Goal: Information Seeking & Learning: Find specific fact

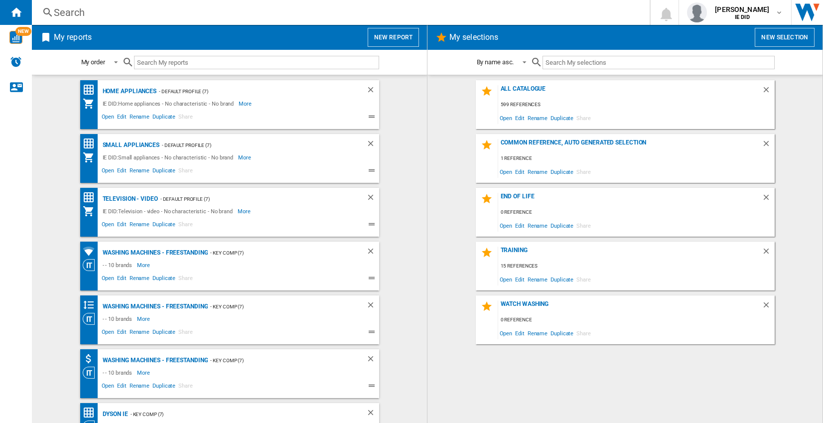
click at [89, 9] on div "Search" at bounding box center [339, 12] width 570 height 14
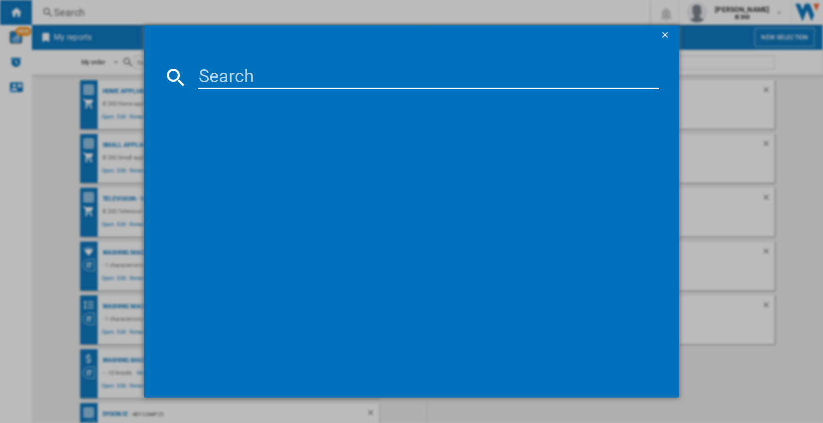
click at [213, 74] on input at bounding box center [428, 77] width 461 height 24
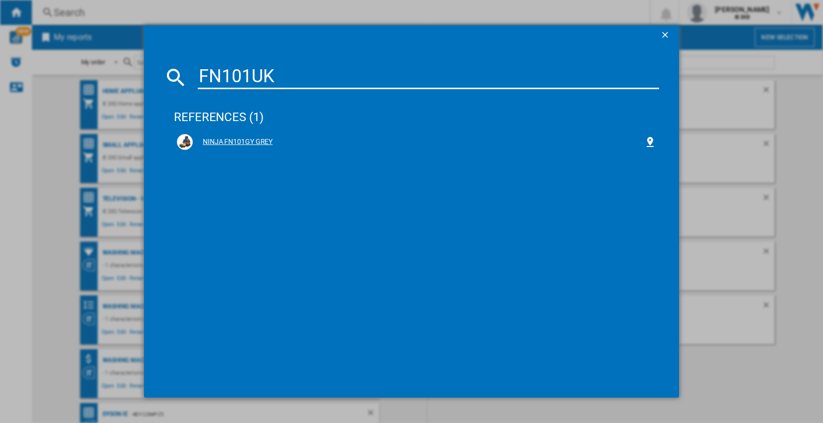
type input "FN101UK"
click at [230, 142] on div "NINJA FN101GY GREY" at bounding box center [418, 142] width 451 height 10
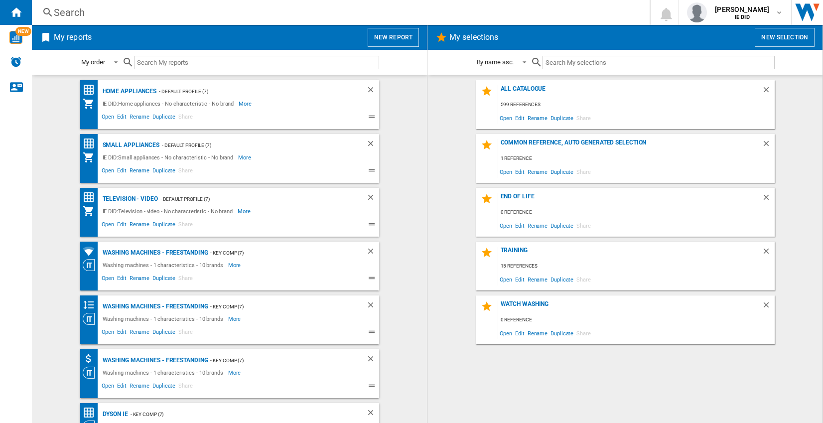
click at [317, 14] on div "Search" at bounding box center [339, 12] width 570 height 14
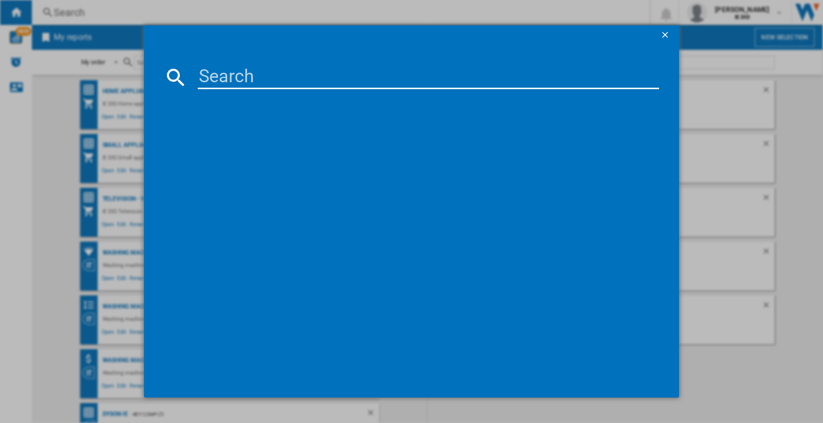
click at [279, 73] on input at bounding box center [428, 77] width 461 height 24
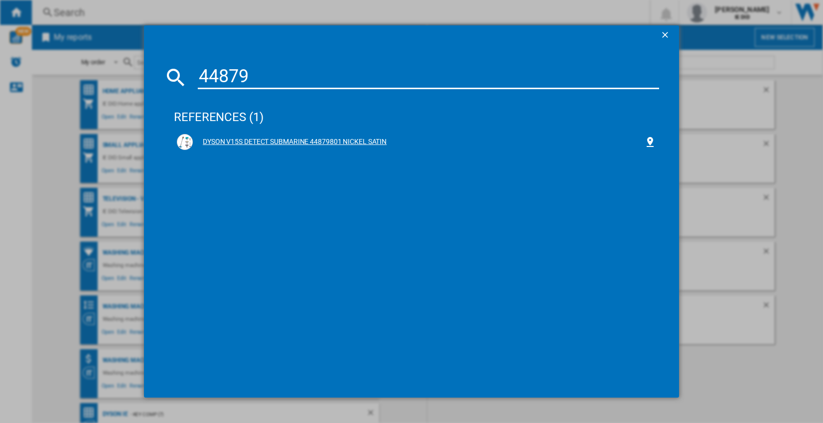
type input "44879"
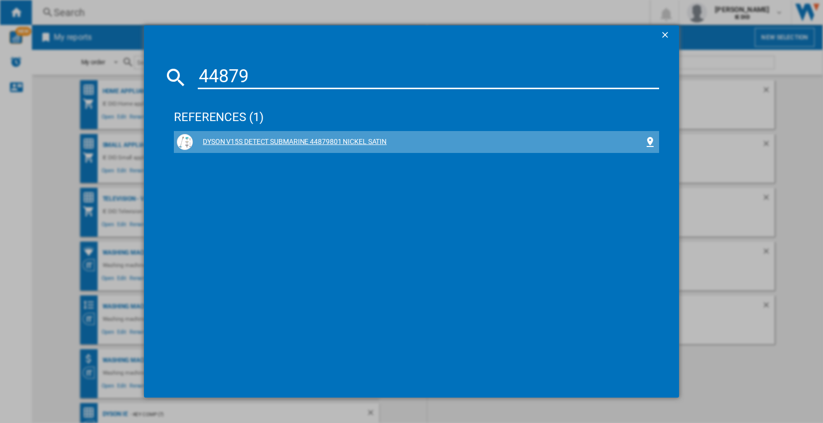
click at [320, 139] on div "DYSON V15S DETECT SUBMARINE 44879801 NICKEL SATIN" at bounding box center [418, 142] width 451 height 10
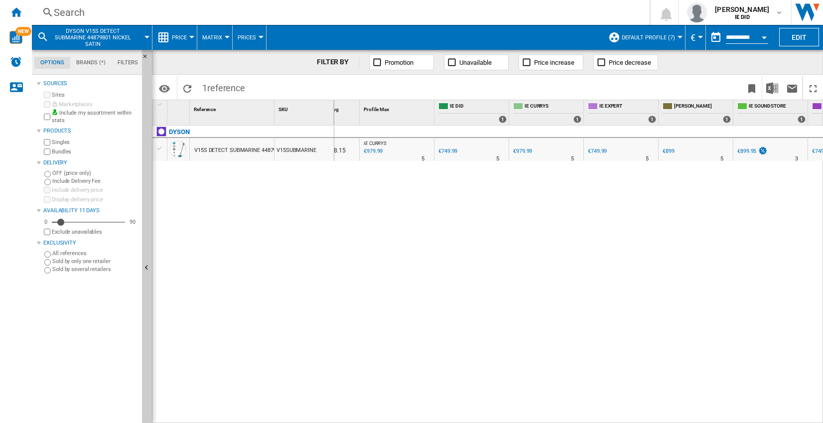
scroll to position [0, 160]
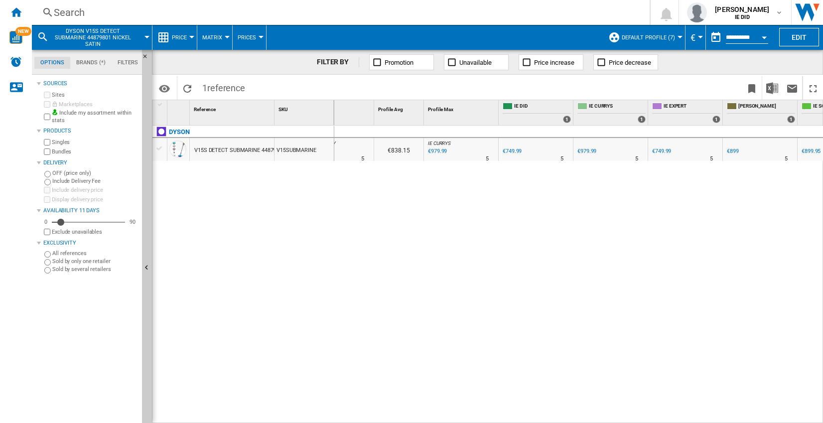
click at [343, 14] on div "Search" at bounding box center [339, 12] width 570 height 14
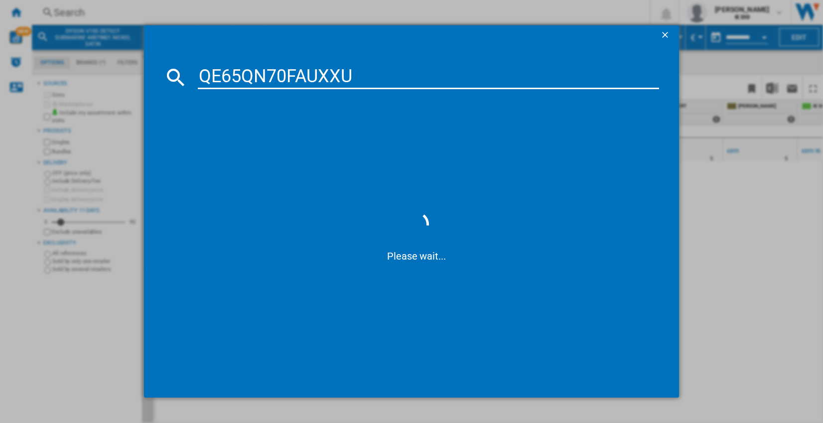
type input "QE65QN70FAUXXU"
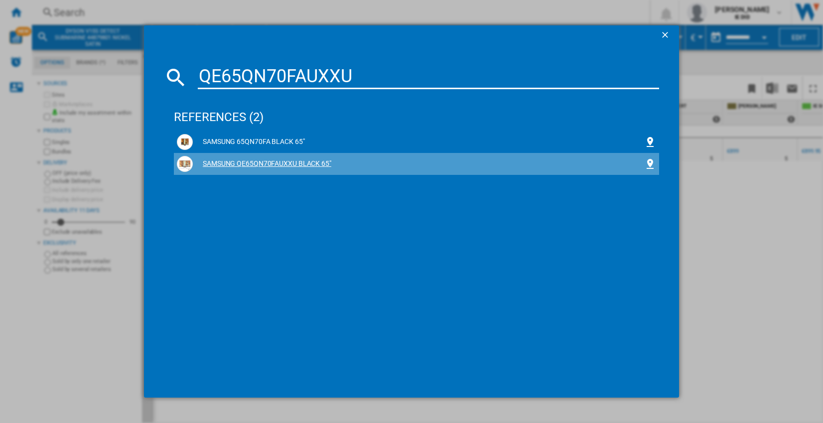
click at [248, 163] on div "SAMSUNG QE65QN70FAUXXU BLACK 65"" at bounding box center [418, 164] width 451 height 10
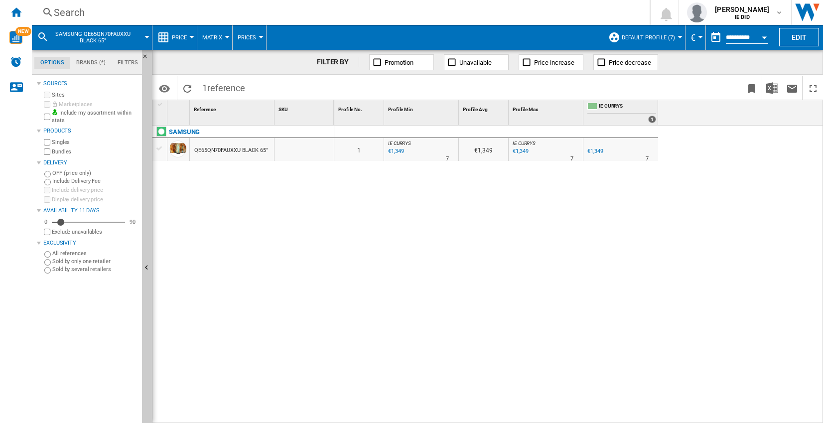
click at [187, 15] on div "Search" at bounding box center [339, 12] width 570 height 14
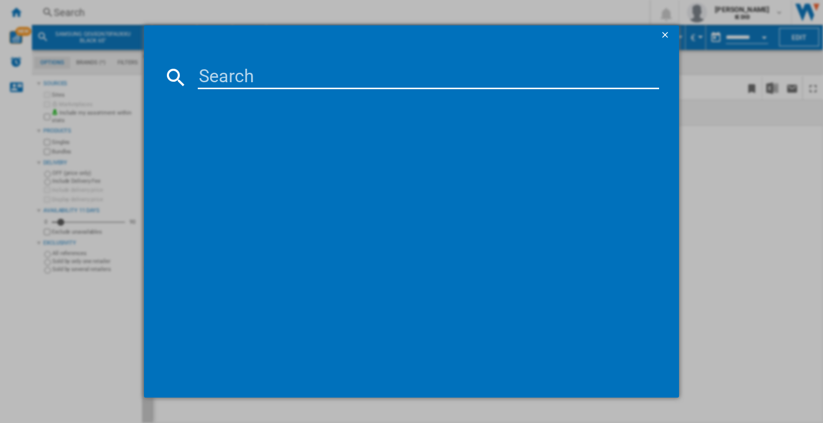
click at [741, 193] on div at bounding box center [411, 211] width 823 height 423
click at [92, 338] on div at bounding box center [411, 211] width 823 height 423
click at [665, 36] on ng-md-icon "getI18NText('BUTTONS.CLOSE_DIALOG')" at bounding box center [666, 36] width 12 height 12
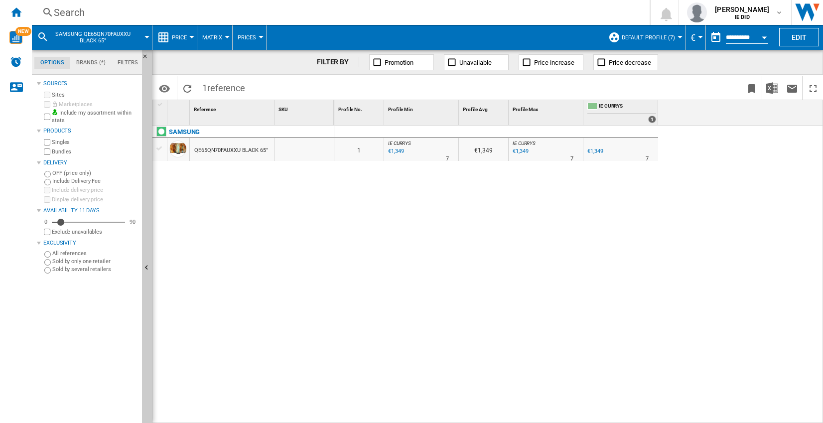
click at [128, 13] on div "Search" at bounding box center [339, 12] width 570 height 14
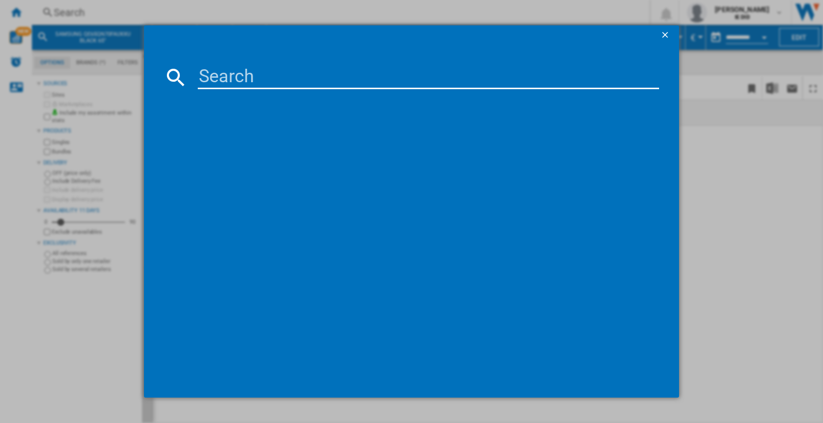
click at [207, 80] on input at bounding box center [428, 77] width 461 height 24
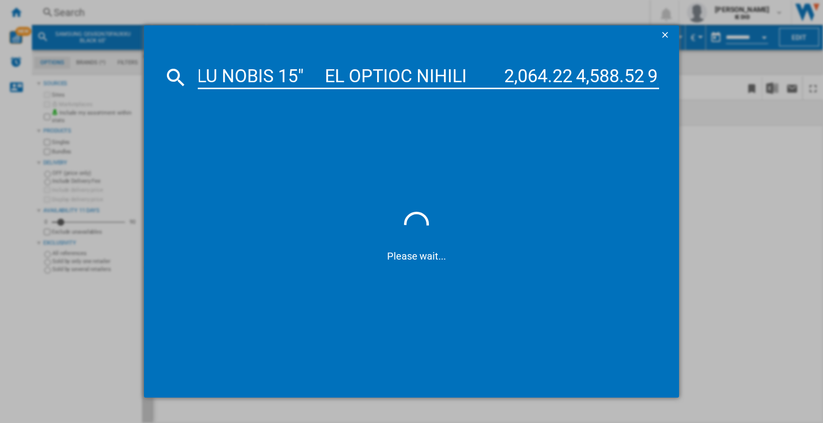
scroll to position [0, 31152]
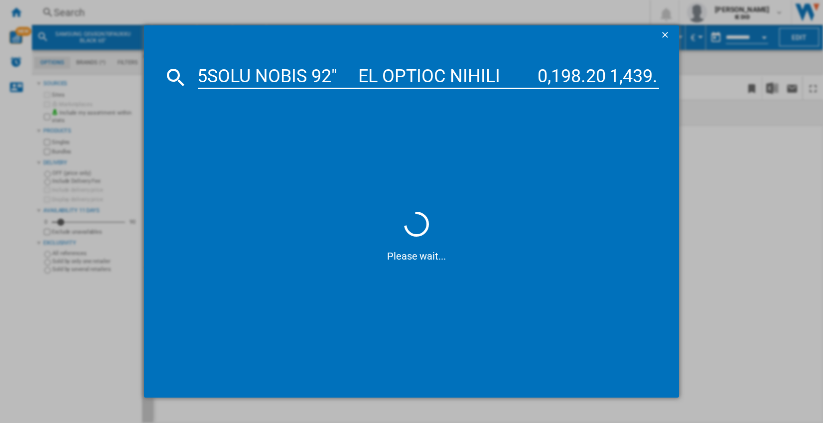
type input "DID SKU Brand Universe Category (level 1) Workit Reference Website Previous Pri…"
click at [664, 30] on ng-md-icon "getI18NText('BUTTONS.CLOSE_DIALOG')" at bounding box center [666, 36] width 12 height 12
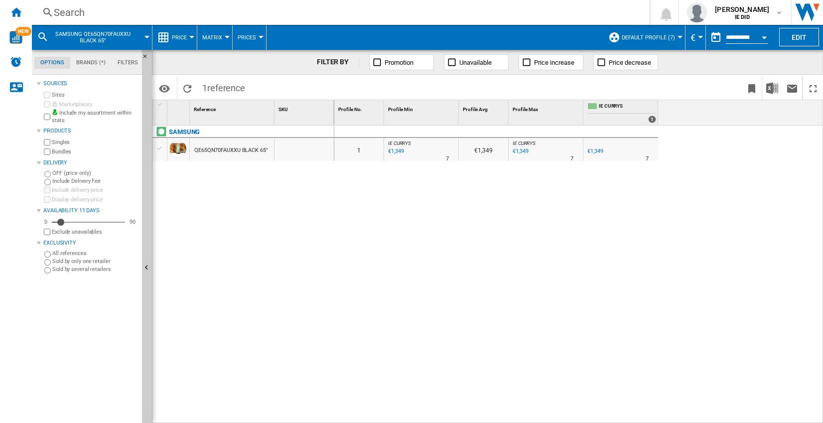
click at [238, 13] on div "Search" at bounding box center [339, 12] width 570 height 14
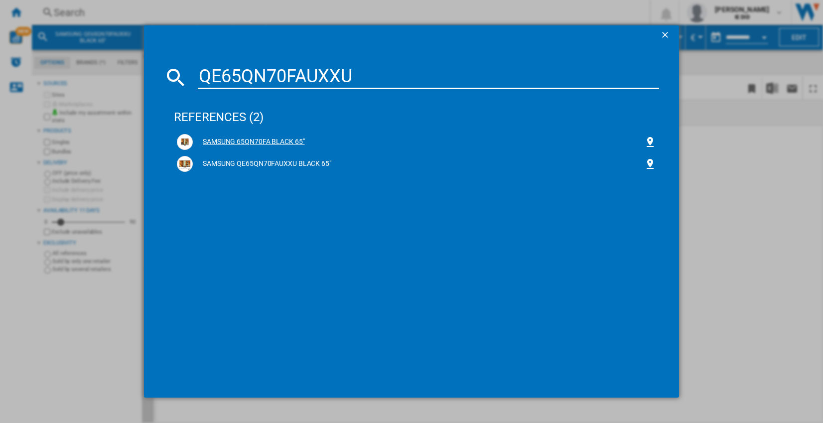
type input "QE65QN70FAUXXU"
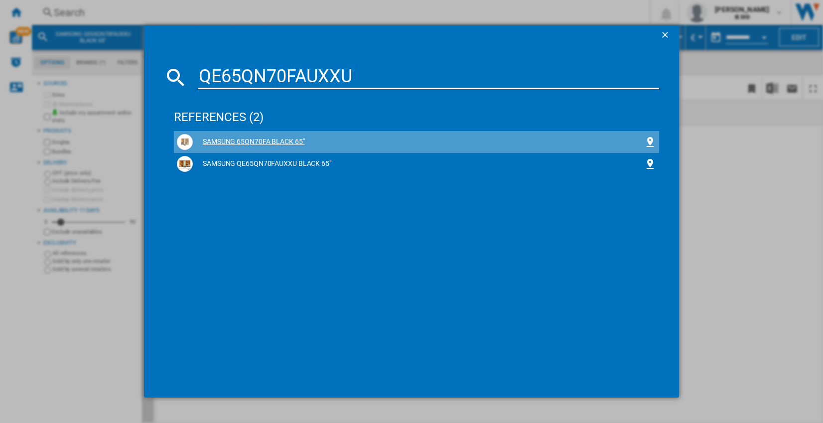
click at [246, 140] on div "SAMSUNG 65QN70FA BLACK 65"" at bounding box center [418, 142] width 451 height 10
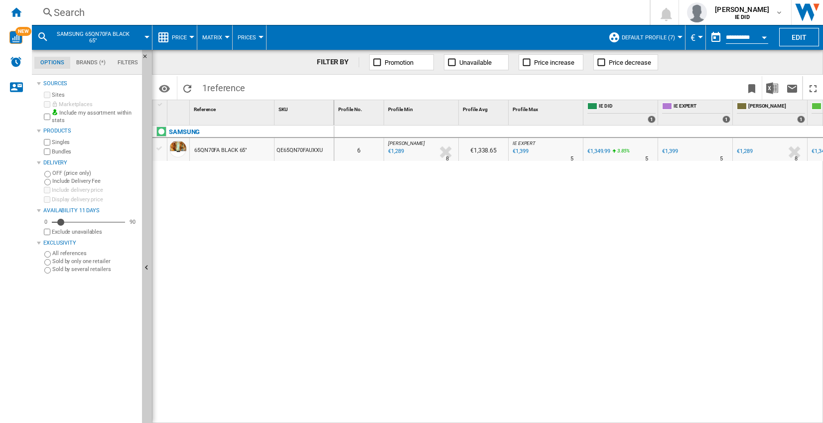
drag, startPoint x: 324, startPoint y: 229, endPoint x: 319, endPoint y: 227, distance: 5.4
click at [325, 229] on div "SAMSUNG 65QN70FA BLACK 65" QE65QN70FAUXXU" at bounding box center [243, 272] width 182 height 292
click at [304, 12] on div "Search" at bounding box center [339, 12] width 570 height 14
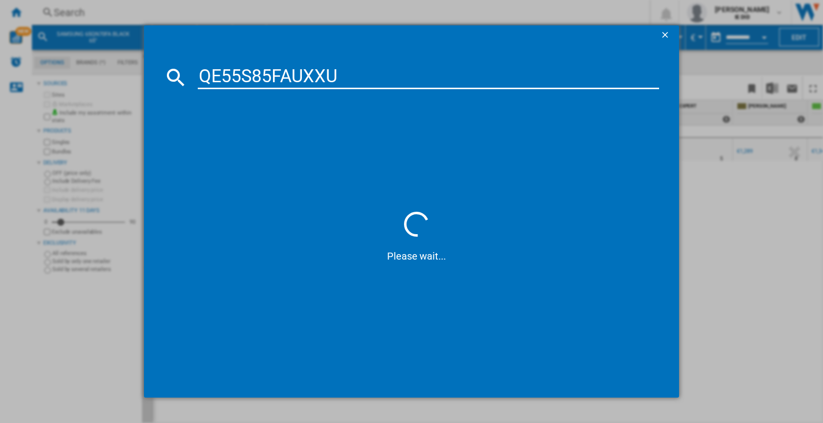
type input "QE55S85FAUXXU"
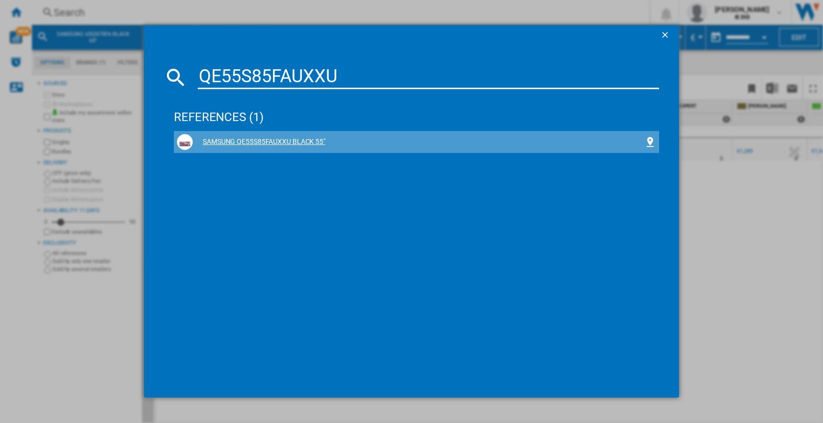
click at [266, 141] on div "SAMSUNG QE55S85FAUXXU BLACK 55"" at bounding box center [418, 142] width 451 height 10
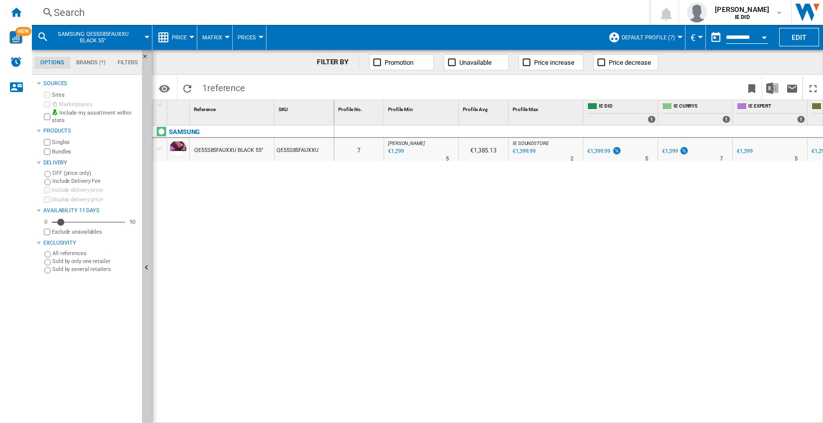
click at [399, 148] on div "€1,299" at bounding box center [395, 151] width 17 height 10
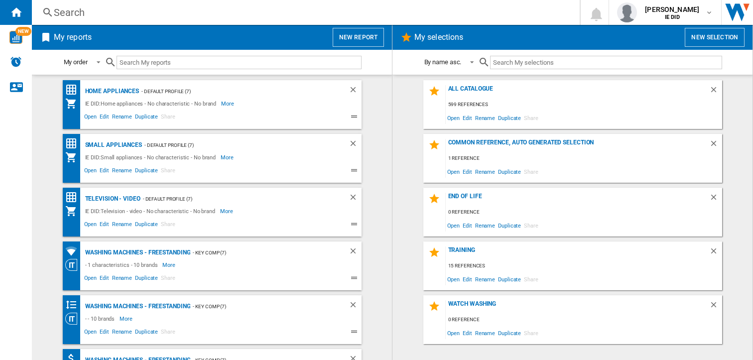
click at [206, 10] on div "Search" at bounding box center [304, 12] width 500 height 14
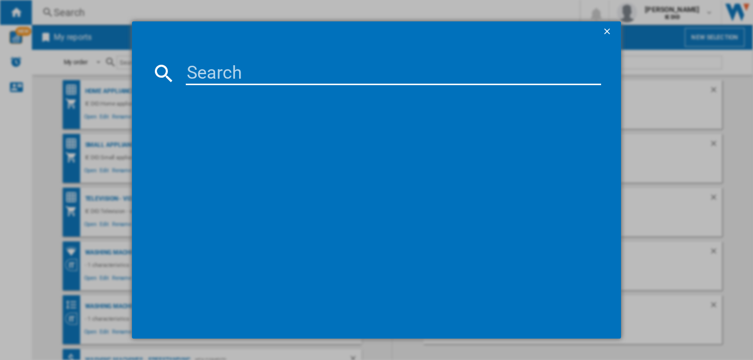
click at [202, 68] on input at bounding box center [394, 73] width 416 height 24
paste input "QE65S85FAEXXU"
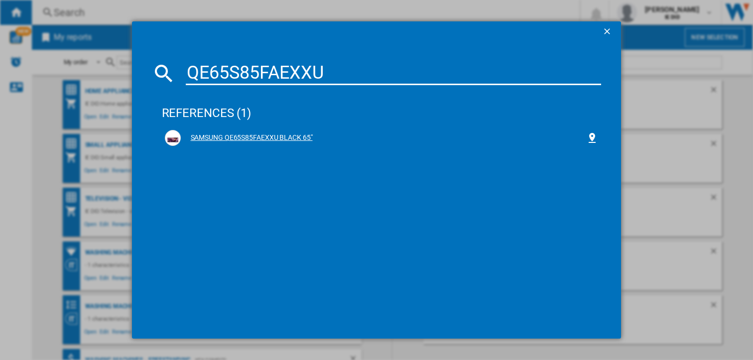
type input "QE65S85FAEXXU"
click at [213, 139] on div "SAMSUNG QE65S85FAEXXU BLACK 65"" at bounding box center [384, 138] width 406 height 10
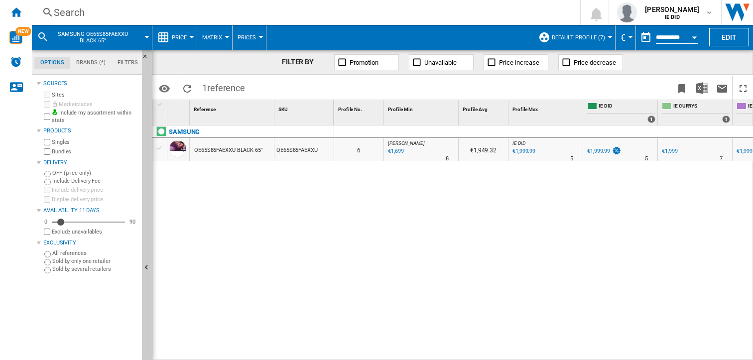
click at [397, 147] on div "€1,699" at bounding box center [395, 151] width 17 height 10
